Goal: Communication & Community: Share content

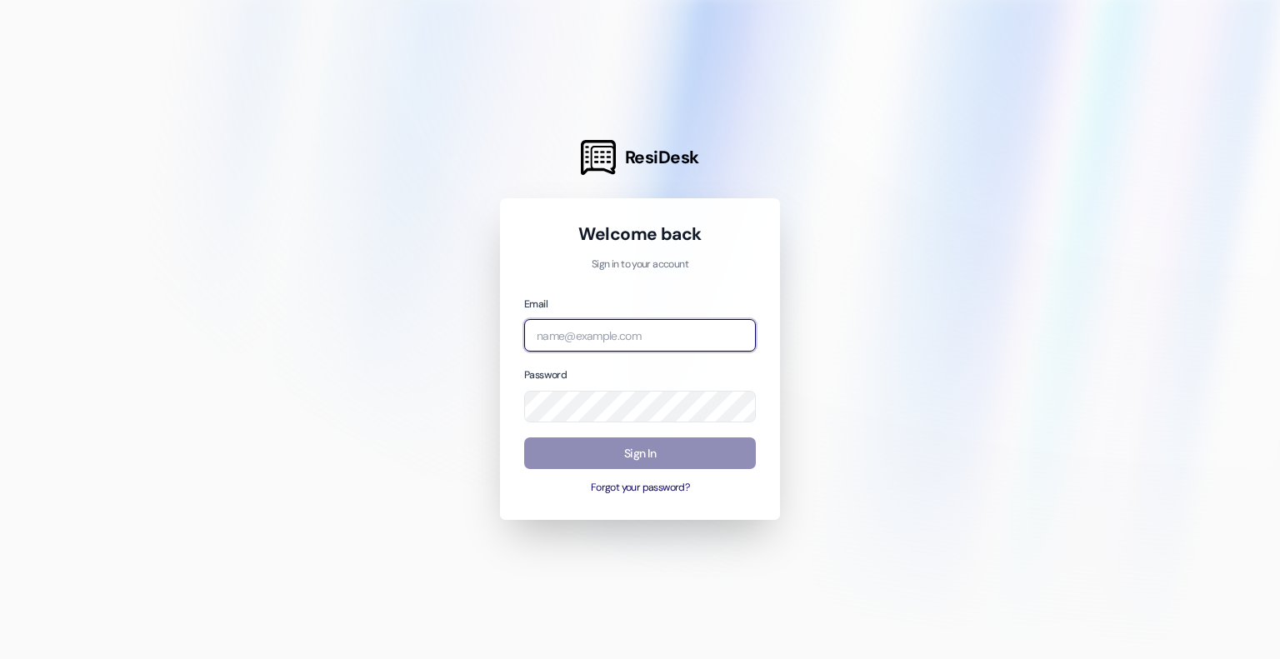
type input "[EMAIL_ADDRESS][DOMAIN_NAME]"
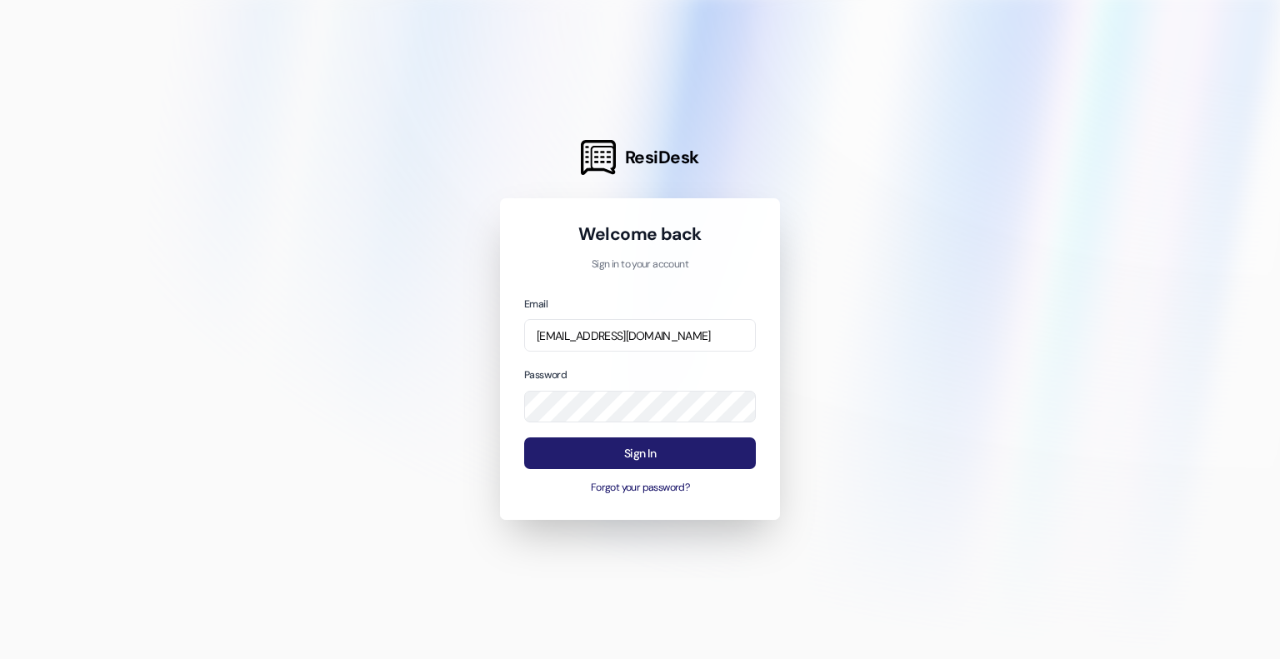
click at [662, 449] on button "Sign In" at bounding box center [640, 453] width 232 height 32
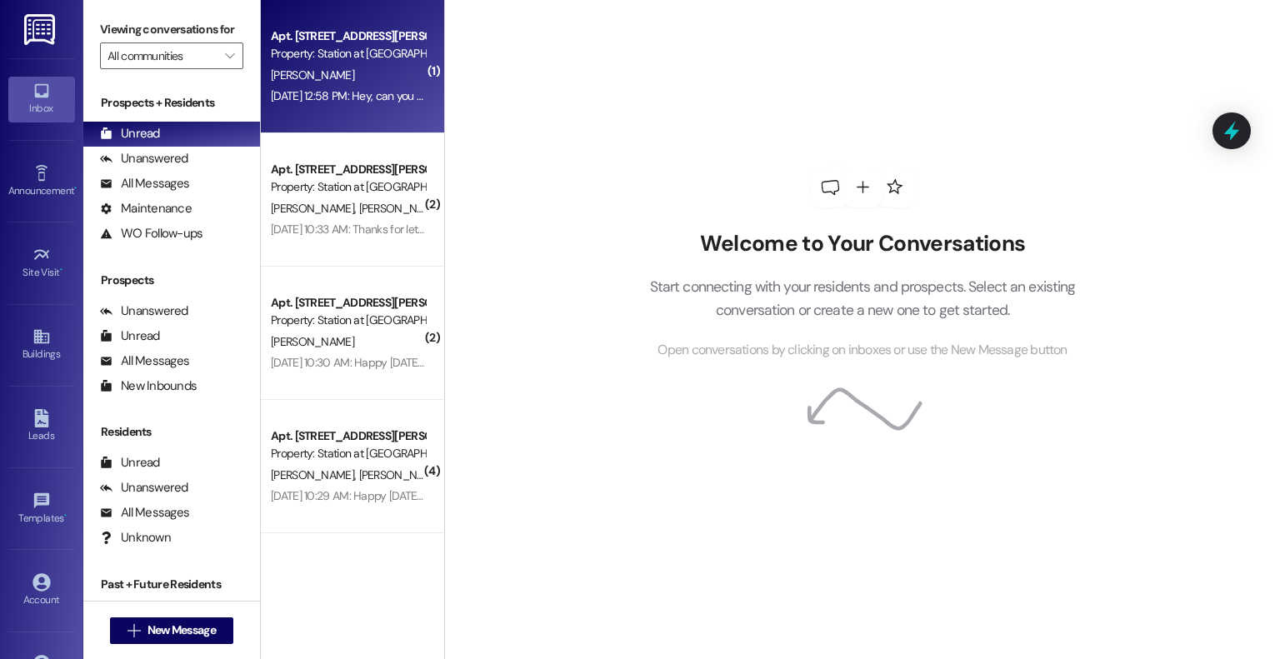
click at [320, 74] on div "[PERSON_NAME]" at bounding box center [347, 75] width 157 height 21
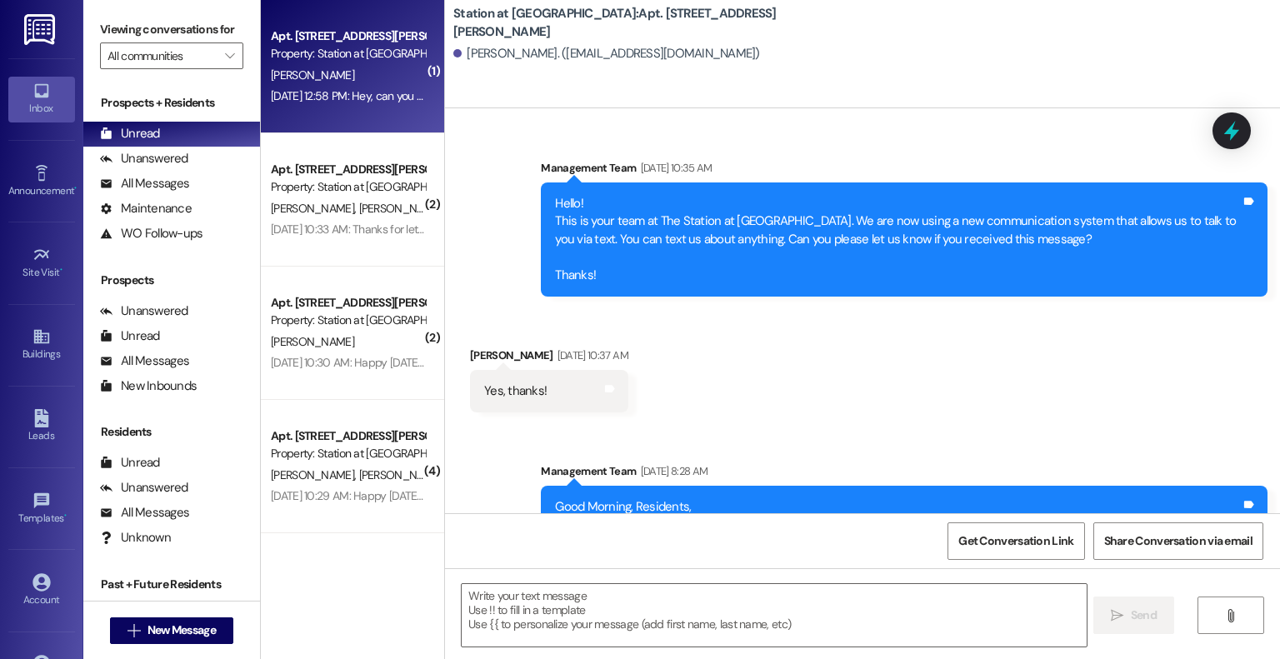
scroll to position [93127, 0]
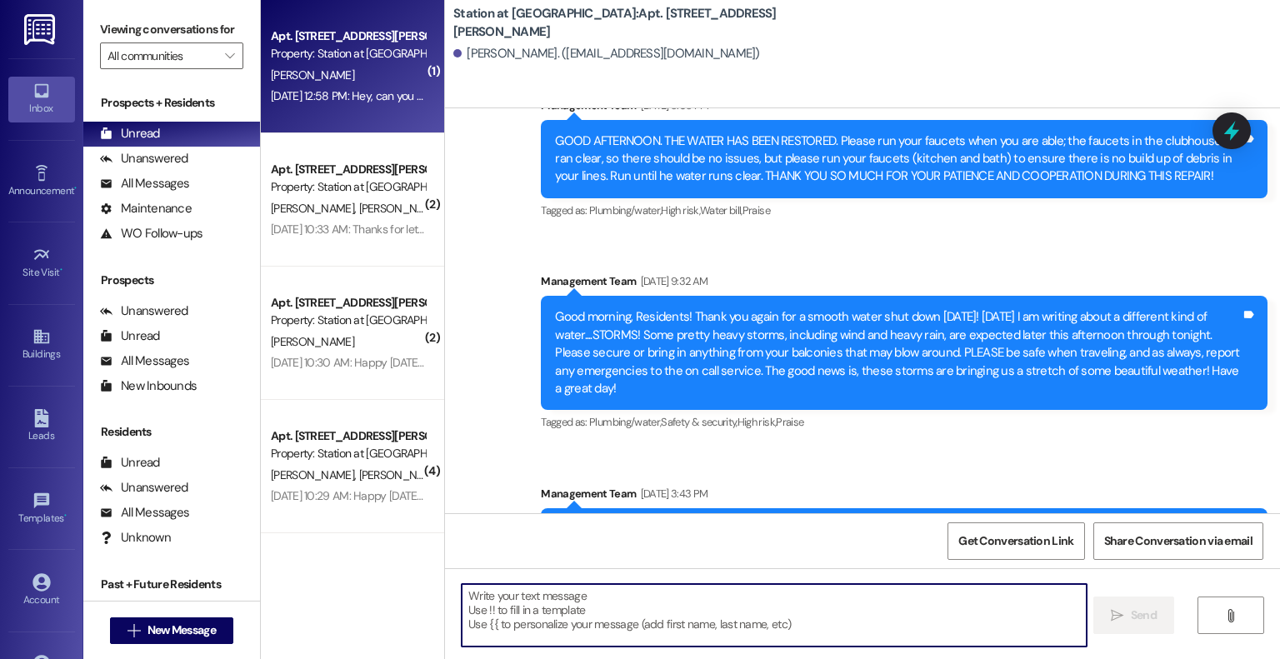
click at [481, 599] on textarea at bounding box center [774, 615] width 624 height 62
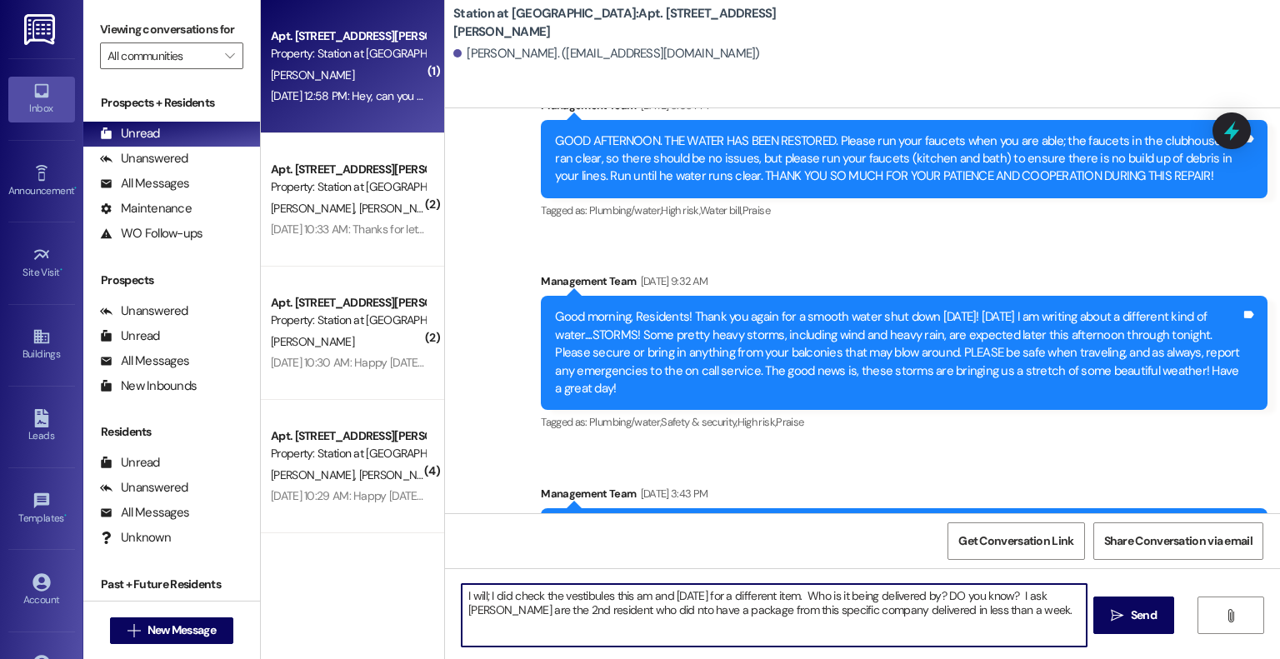
click at [503, 606] on textarea "I will; I did check the vestibules this am and [DATE] for a different item. Who…" at bounding box center [774, 615] width 624 height 62
drag, startPoint x: 670, startPoint y: 610, endPoint x: 666, endPoint y: 619, distance: 10.1
click at [666, 619] on textarea "I will; I did check the vestibules this am and [DATE] for a different item. Who…" at bounding box center [774, 615] width 624 height 62
click at [1047, 608] on textarea "I will; I did check the vestibules this am and [DATE] for a different item. Who…" at bounding box center [774, 615] width 624 height 62
type textarea "I will; I did check the vestibules this am and [DATE] for a different item. Who…"
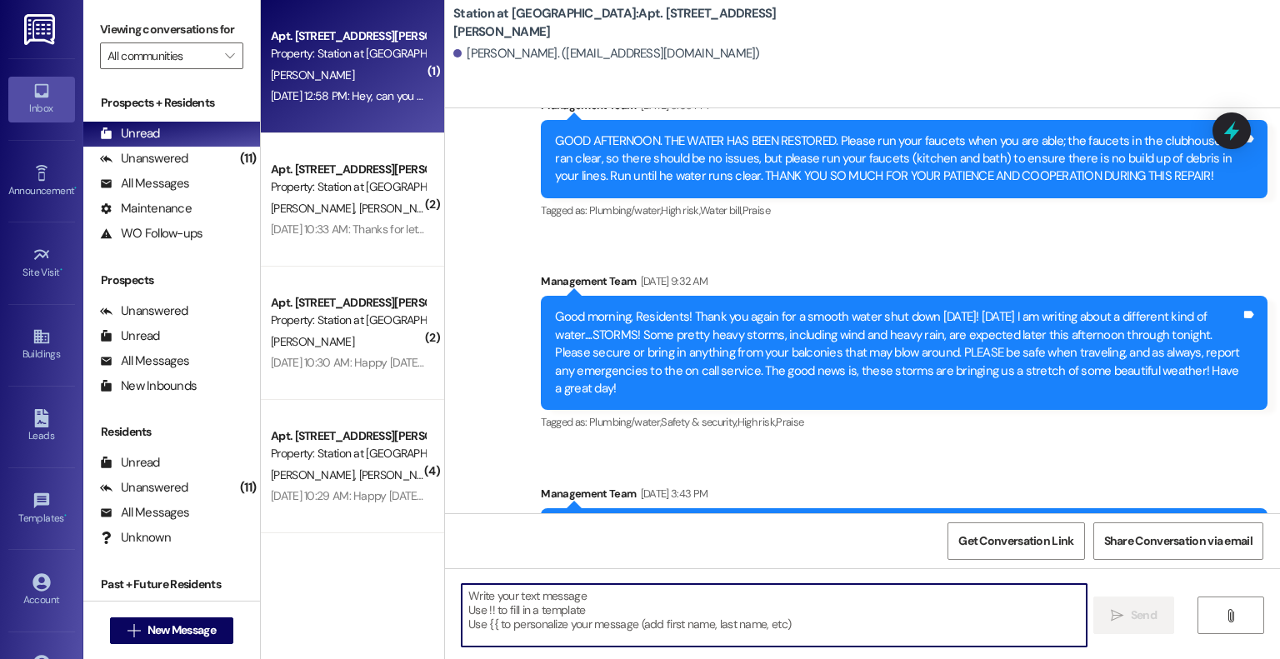
scroll to position [93126, 0]
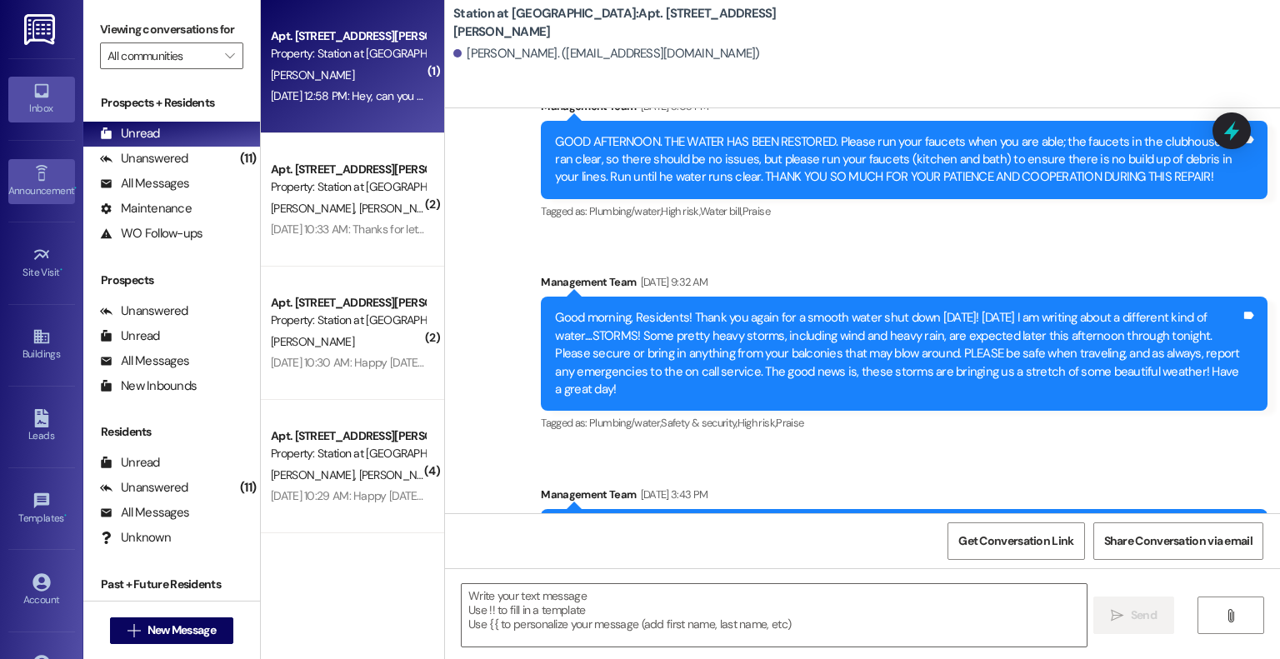
click at [31, 187] on div "Announcement •" at bounding box center [41, 190] width 83 height 17
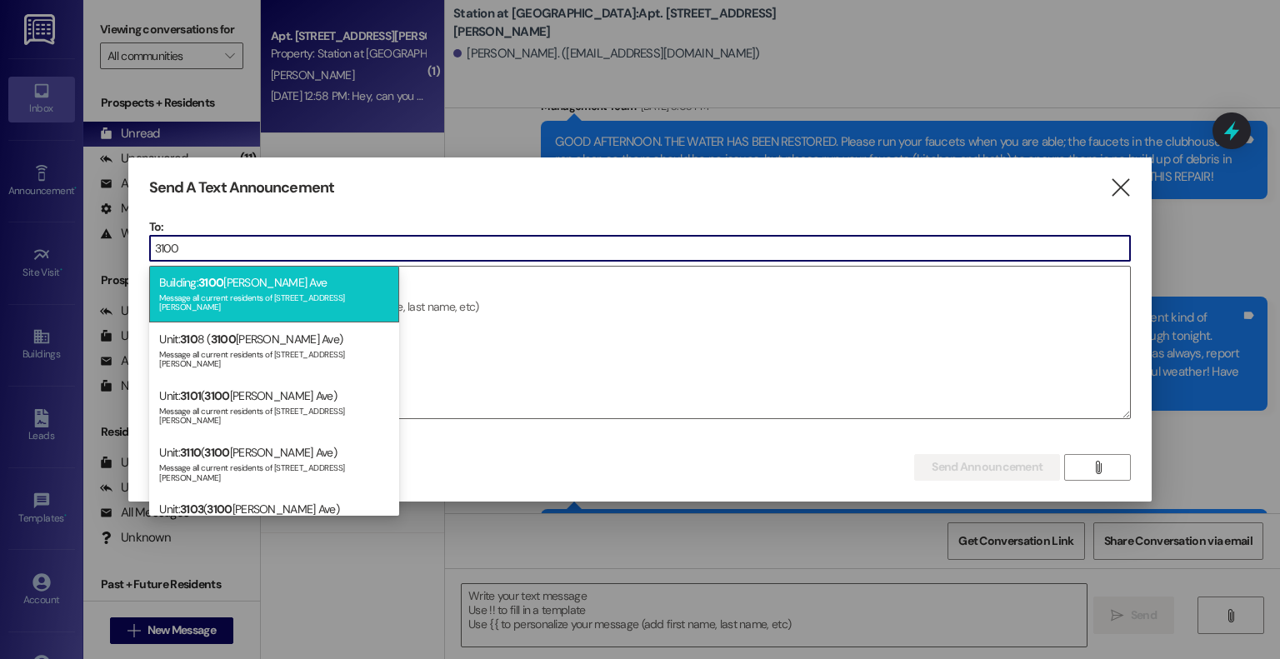
type input "3100"
click at [233, 299] on div "Message all current residents of [STREET_ADDRESS][PERSON_NAME]" at bounding box center [274, 300] width 230 height 23
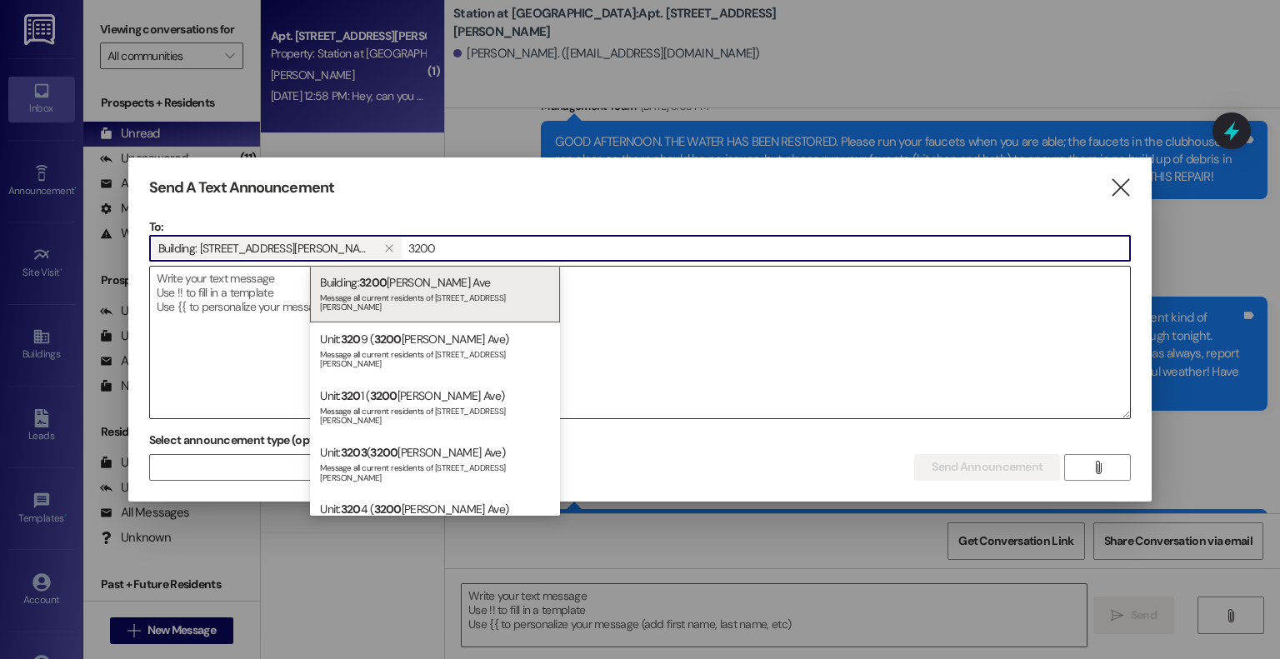
type input "3200"
click at [370, 290] on div "Message all current residents of [STREET_ADDRESS][PERSON_NAME]" at bounding box center [435, 300] width 230 height 23
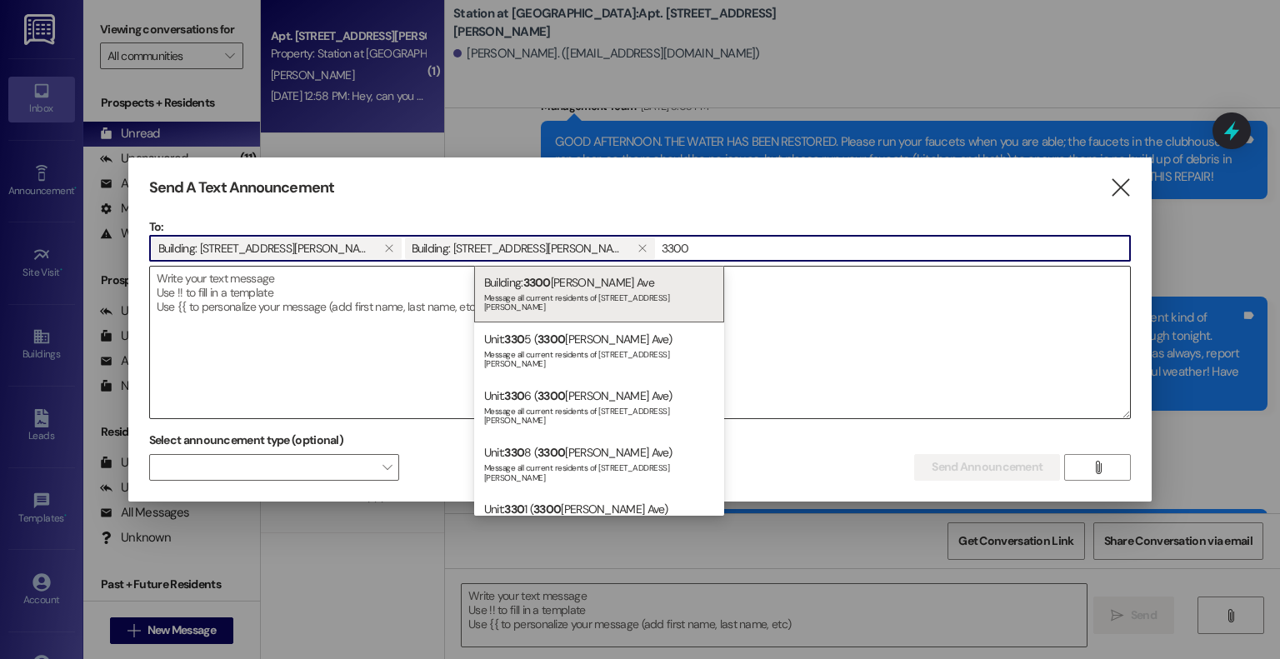
type input "3300"
click at [530, 287] on span "3300" at bounding box center [536, 282] width 27 height 15
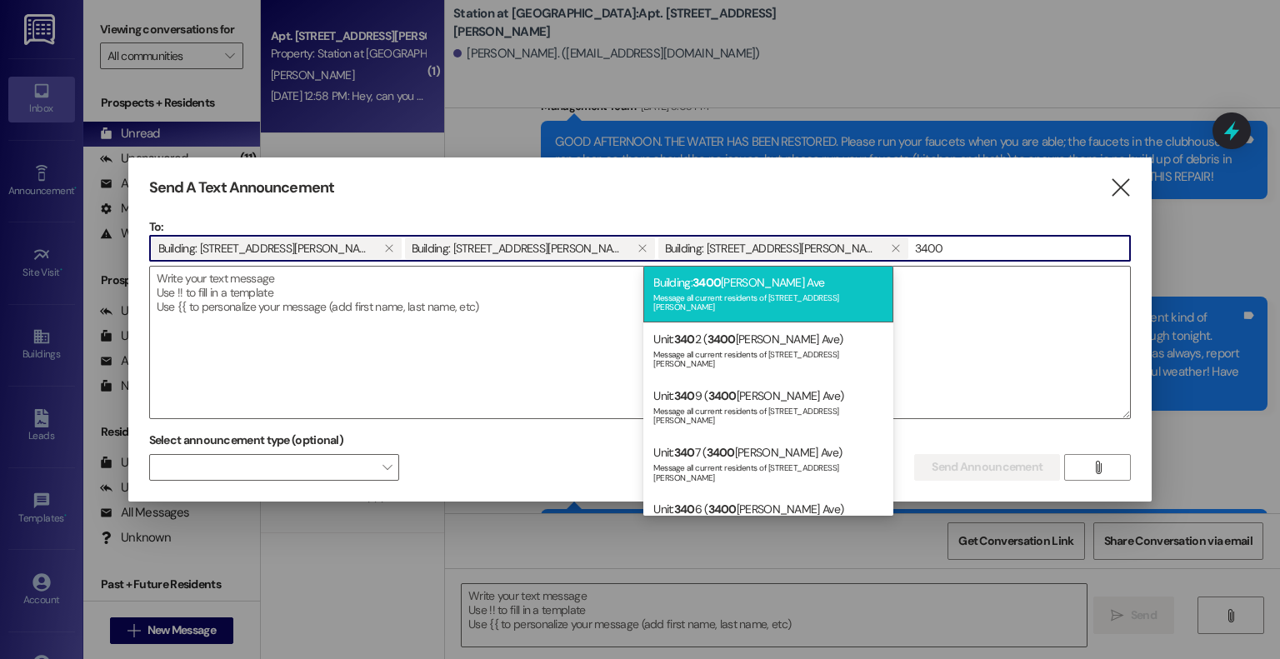
type input "3400"
click at [666, 277] on div "Building: [STREET_ADDRESS][PERSON_NAME] Message all current residents of [STREE…" at bounding box center [768, 294] width 250 height 57
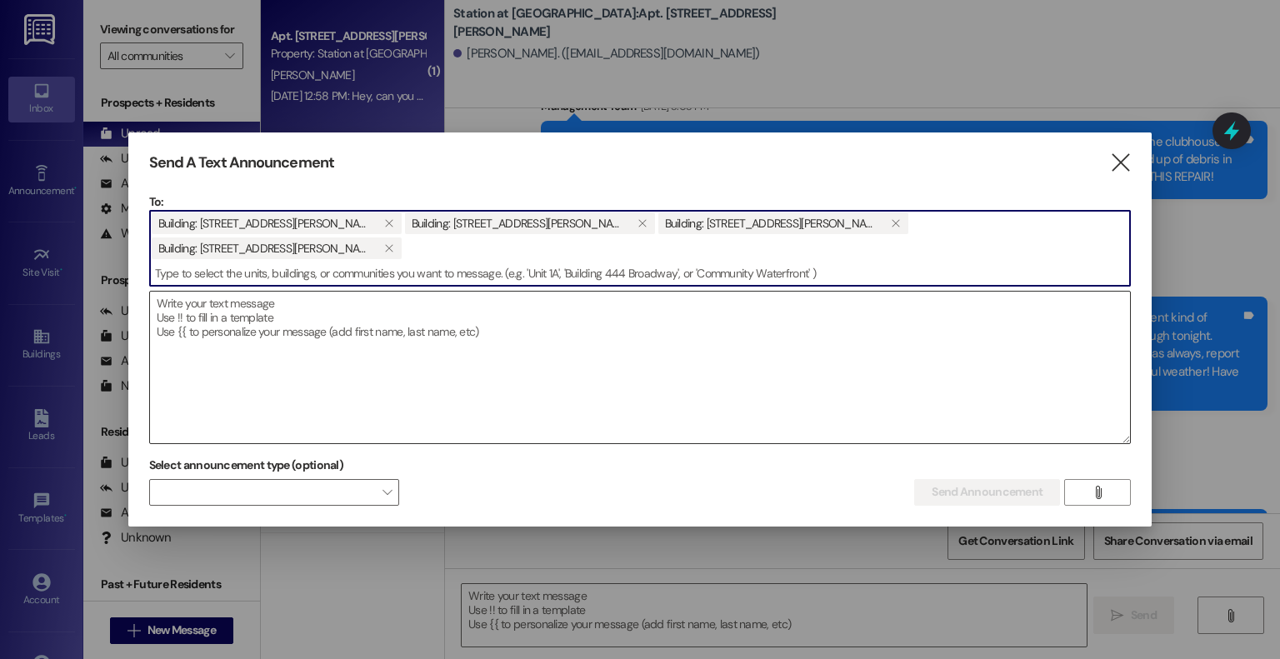
click at [193, 292] on textarea at bounding box center [640, 368] width 981 height 152
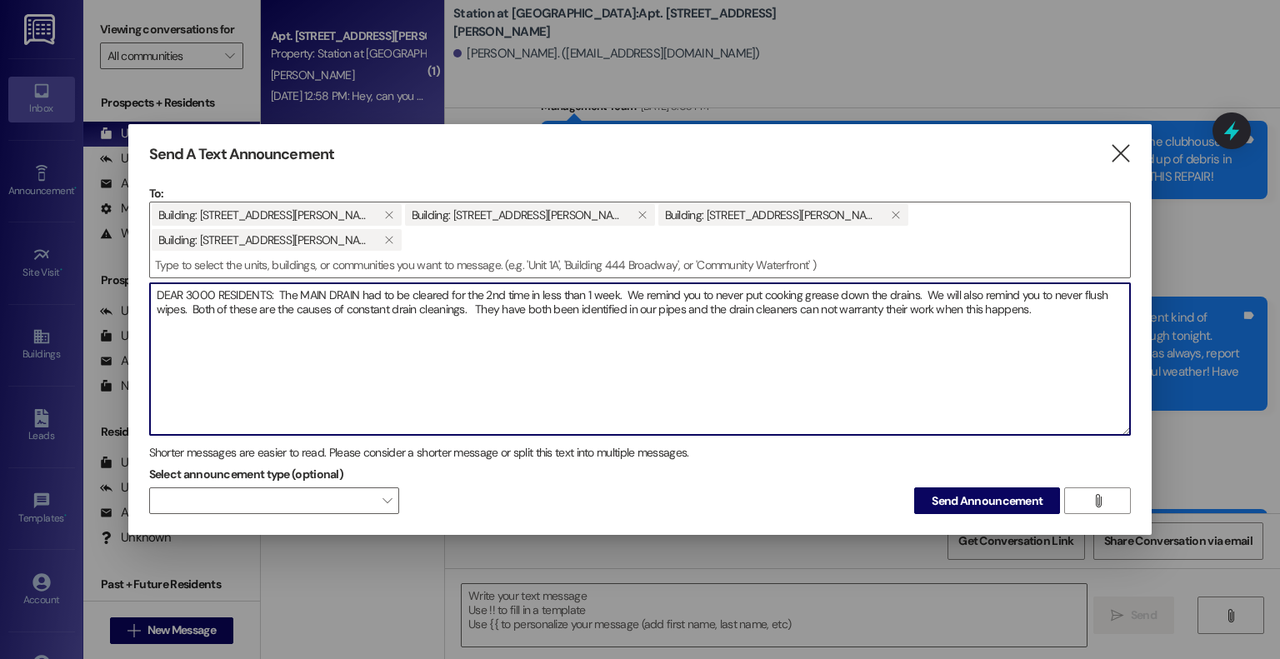
click at [795, 283] on textarea "DEAR 3000 RESIDENTS: The MAIN DRAIN had to be cleared for the 2nd time in less …" at bounding box center [640, 359] width 981 height 152
drag, startPoint x: 795, startPoint y: 282, endPoint x: 813, endPoint y: 279, distance: 18.5
click at [813, 283] on textarea "DEAR 3000 RESIDENTS: The MAIN DRAIN had to be cleared for the 2nd time in less …" at bounding box center [640, 359] width 981 height 152
click at [1031, 289] on textarea "DEAR 3000 RESIDENTS: The MAIN DRAIN had to be cleared for the 2nd time in less …" at bounding box center [640, 359] width 981 height 152
click at [921, 283] on textarea "DEAR 3000 RESIDENTS: The MAIN DRAIN had to be cleared for the 2nd time in less …" at bounding box center [640, 359] width 981 height 152
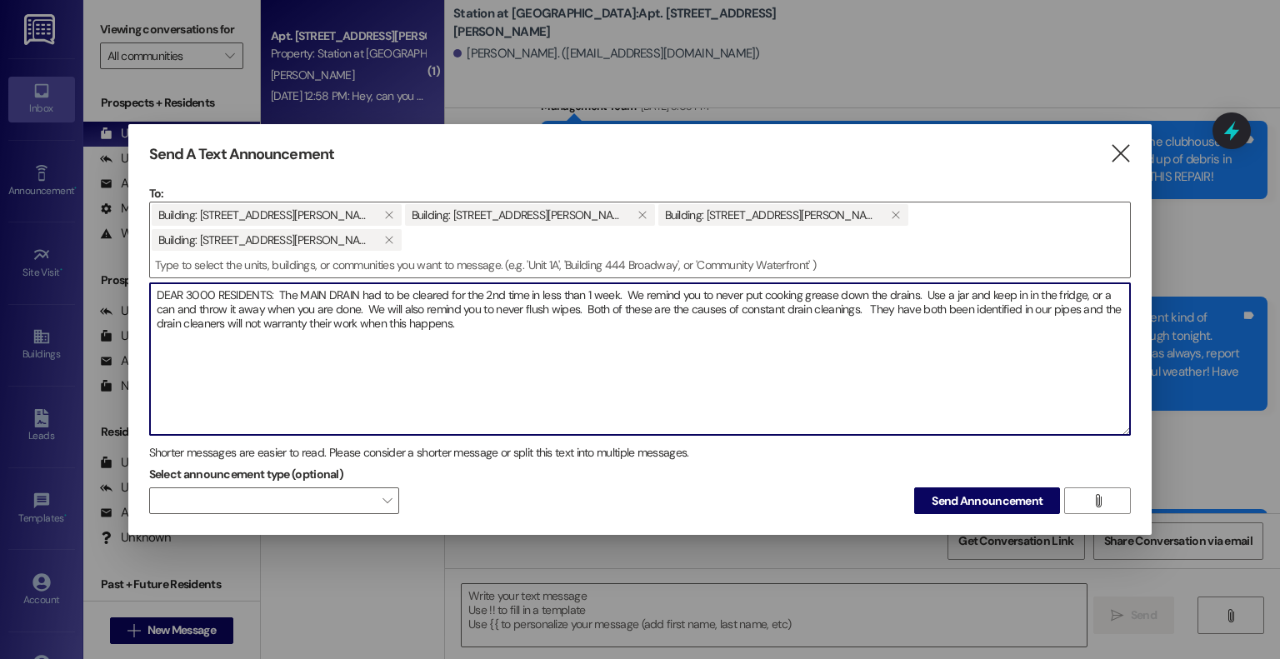
click at [442, 296] on textarea "DEAR 3000 RESIDENTS: The MAIN DRAIN had to be cleared for the 2nd time in less …" at bounding box center [640, 359] width 981 height 152
drag, startPoint x: 711, startPoint y: 266, endPoint x: 736, endPoint y: 262, distance: 25.2
click at [736, 283] on textarea "DEAR 3000 RESIDENTS: The MAIN DRAIN had to be cleared for the 2nd time in less …" at bounding box center [640, 359] width 981 height 152
drag, startPoint x: 490, startPoint y: 282, endPoint x: 517, endPoint y: 279, distance: 27.7
click at [517, 283] on textarea "DEAR 3000 RESIDENTS: The MAIN DRAIN had to be cleared for the 2nd time in less …" at bounding box center [640, 359] width 981 height 152
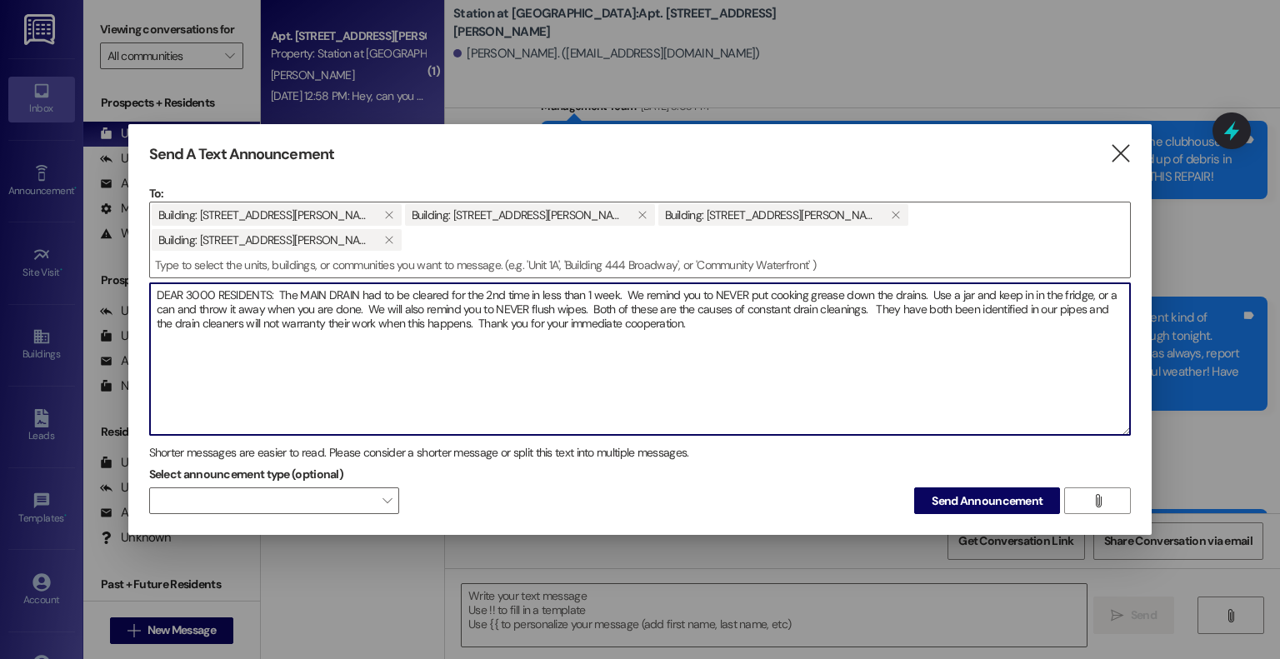
click at [680, 299] on textarea "DEAR 3000 RESIDENTS: The MAIN DRAIN had to be cleared for the 2nd time in less …" at bounding box center [640, 359] width 981 height 152
type textarea "DEAR 3000 RESIDENTS: The MAIN DRAIN had to be cleared for the 2nd time in less …"
click at [950, 487] on button "Send Announcement" at bounding box center [987, 500] width 146 height 27
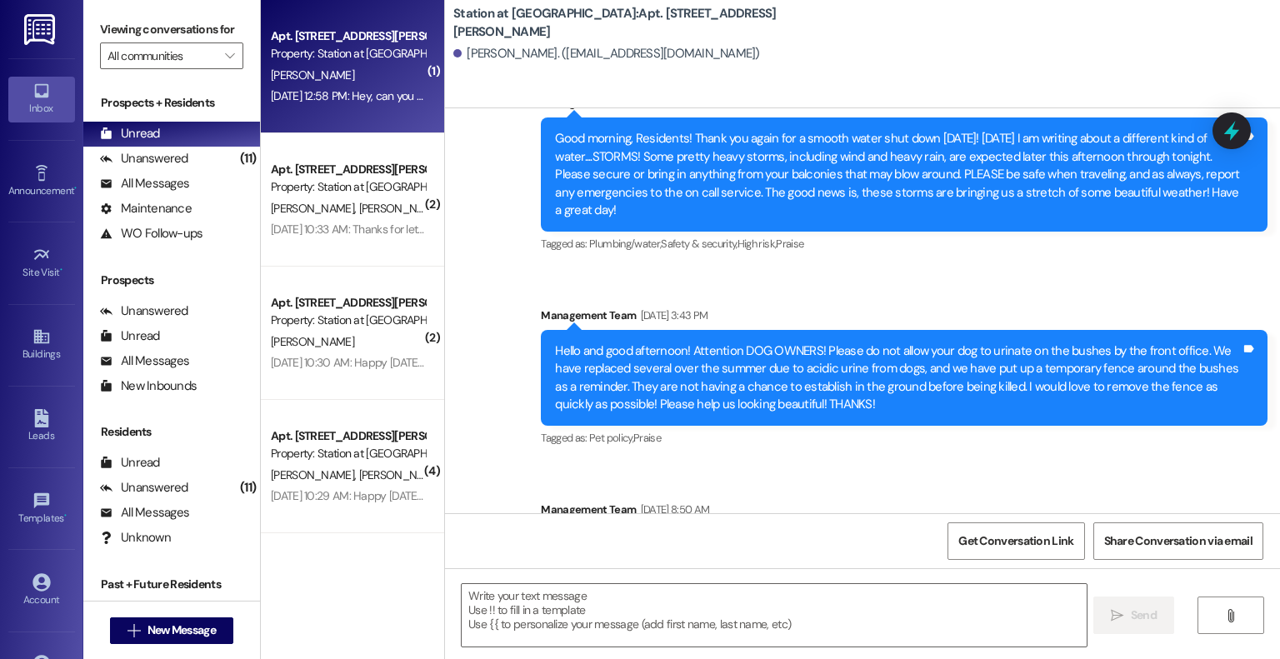
scroll to position [93449, 0]
